Goal: Information Seeking & Learning: Find specific fact

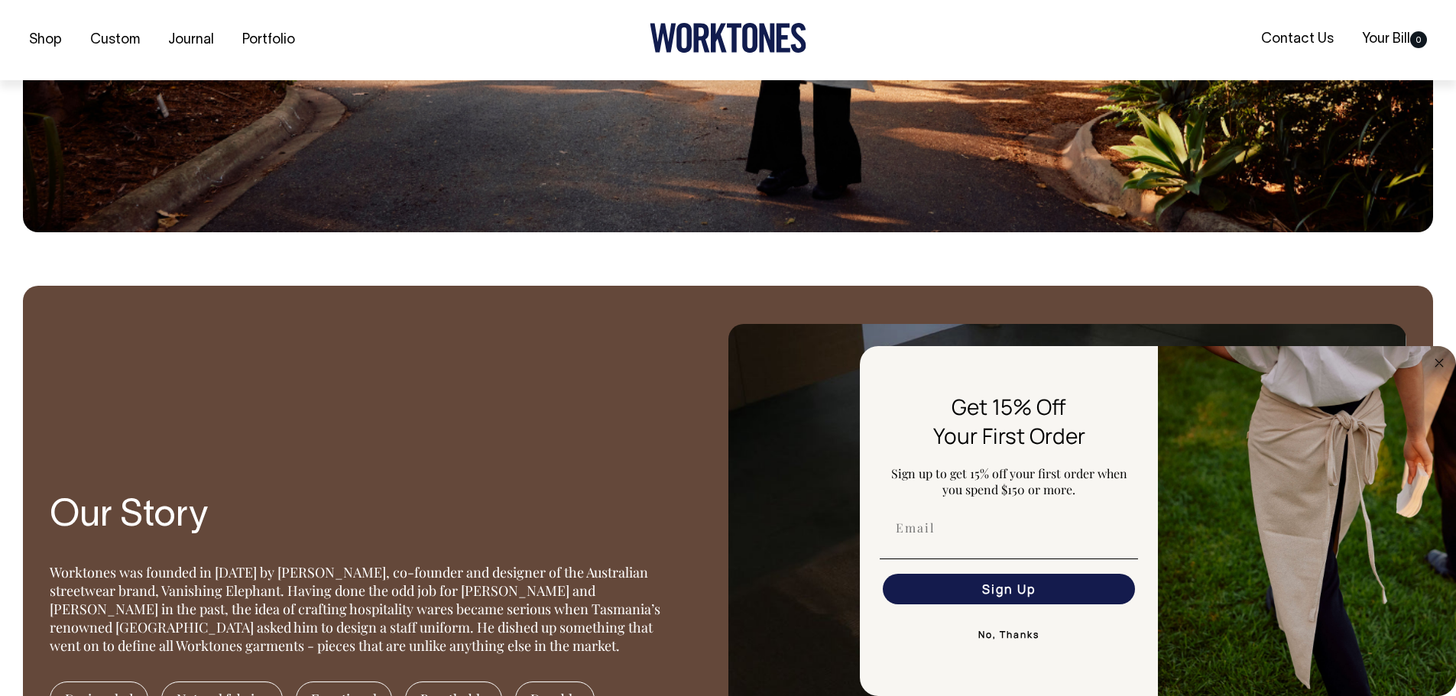
scroll to position [1126, 0]
click at [283, 569] on div "Worktones was founded in [DATE] by [PERSON_NAME], co-founder and designer of th…" at bounding box center [361, 609] width 622 height 92
click at [263, 570] on div "Worktones was founded in [DATE] by [PERSON_NAME], co-founder and designer of th…" at bounding box center [361, 609] width 622 height 92
click at [294, 568] on div "Worktones was founded in [DATE] by [PERSON_NAME], co-founder and designer of th…" at bounding box center [361, 609] width 622 height 92
drag, startPoint x: 265, startPoint y: 570, endPoint x: 339, endPoint y: 567, distance: 75.0
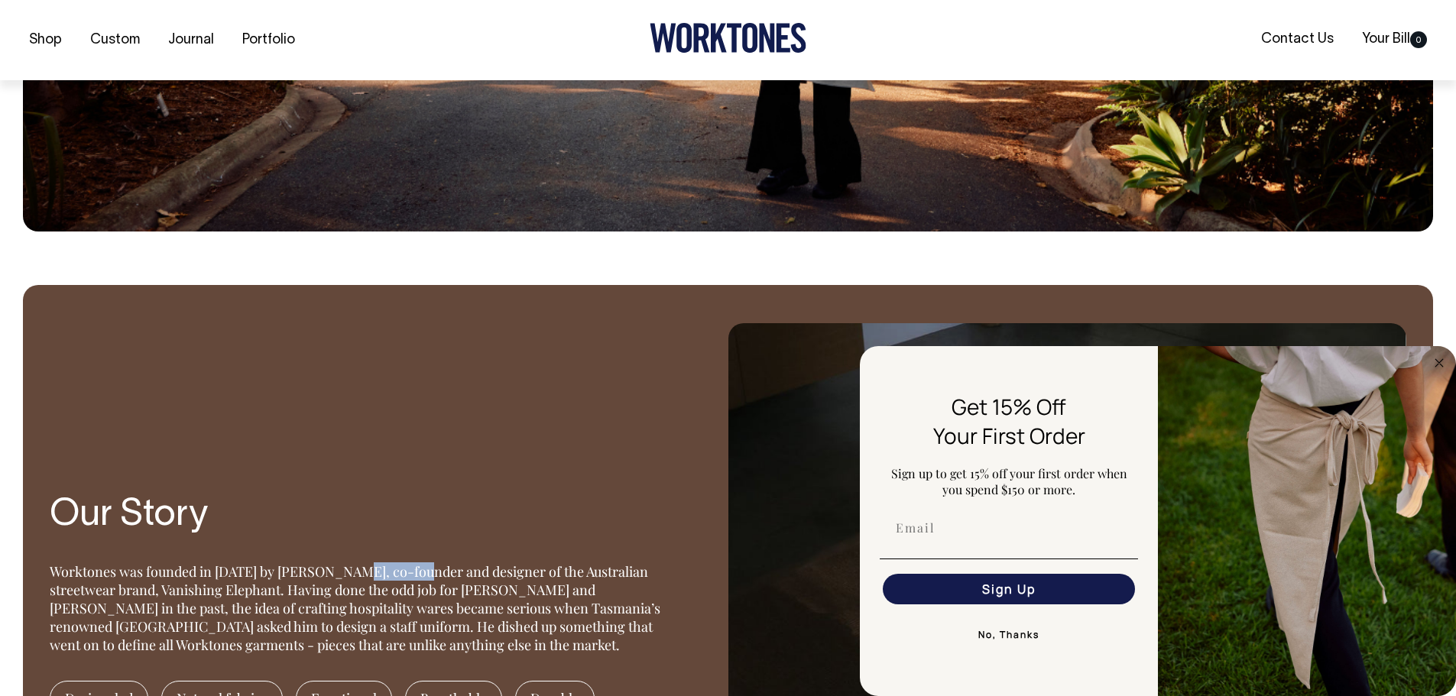
click at [339, 567] on div "Worktones was founded in [DATE] by [PERSON_NAME], co-founder and designer of th…" at bounding box center [361, 609] width 622 height 92
drag, startPoint x: 341, startPoint y: 573, endPoint x: 261, endPoint y: 571, distance: 79.5
click at [261, 571] on div "Worktones was founded in [DATE] by [PERSON_NAME], co-founder and designer of th…" at bounding box center [361, 609] width 622 height 92
copy div "[PERSON_NAME]"
